Goal: Information Seeking & Learning: Learn about a topic

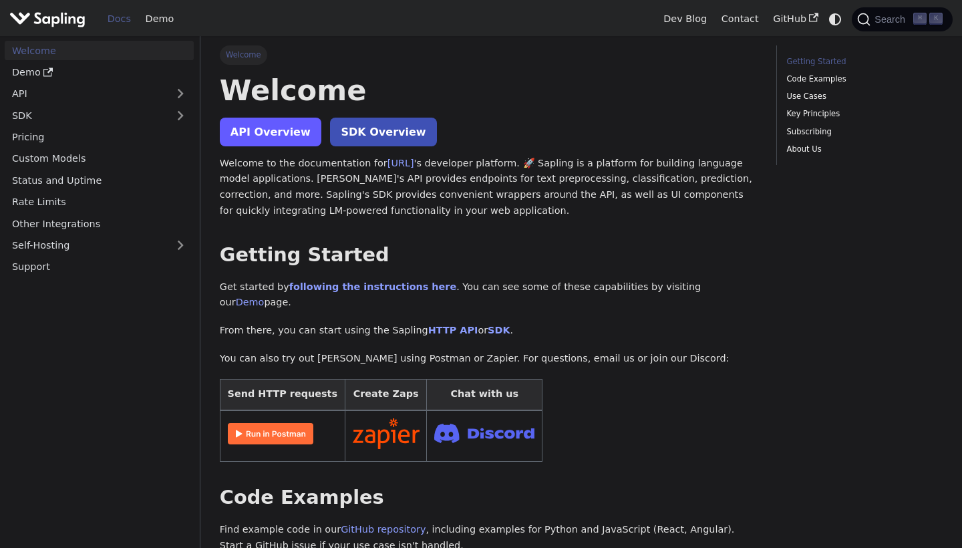
click at [269, 134] on link "API Overview" at bounding box center [271, 132] width 102 height 29
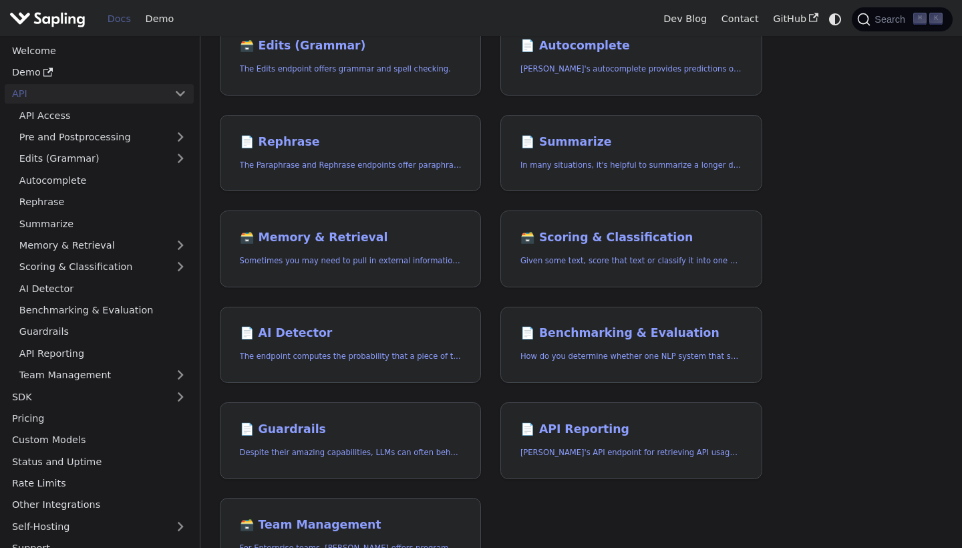
scroll to position [243, 0]
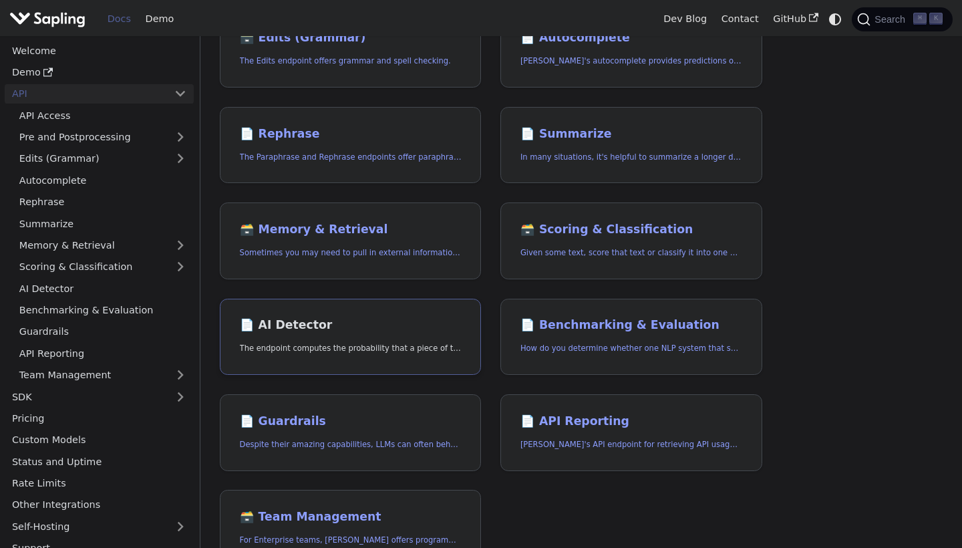
click at [264, 347] on p "The endpoint computes the probability that a piece of text is AI-generated," at bounding box center [351, 348] width 222 height 13
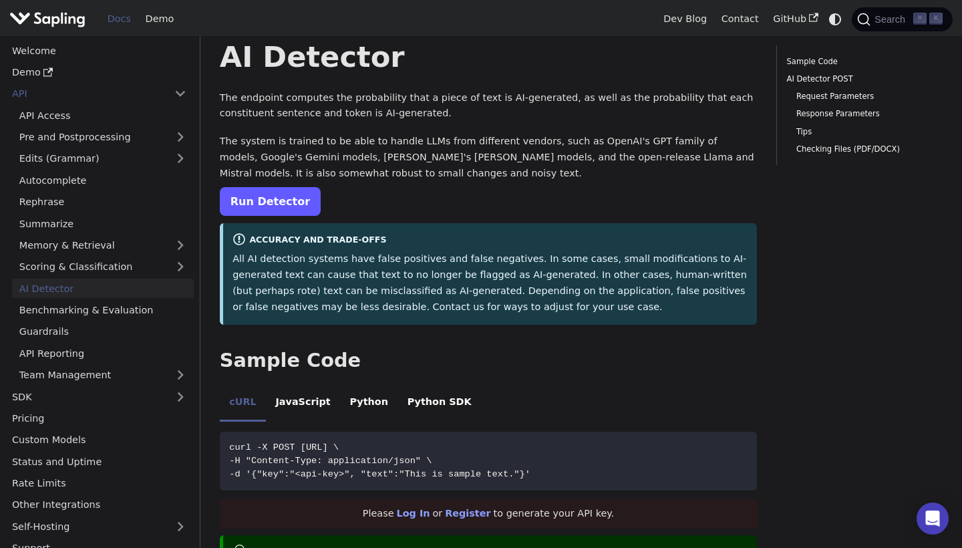
scroll to position [-2, 0]
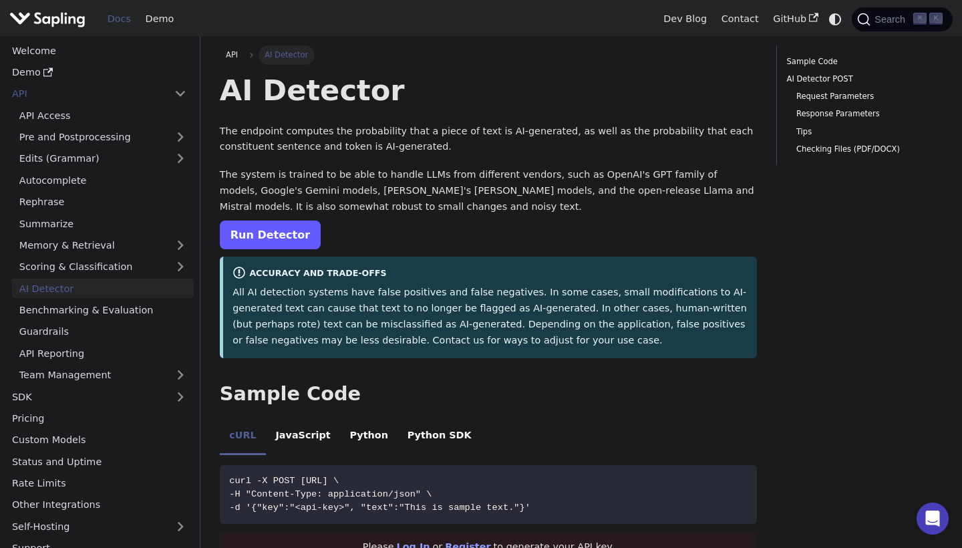
click at [253, 244] on link "Run Detector" at bounding box center [270, 234] width 101 height 29
